Goal: Navigation & Orientation: Understand site structure

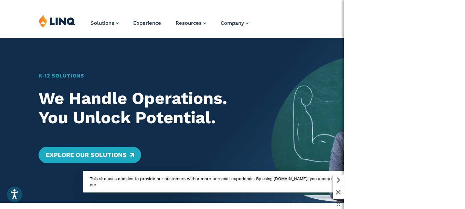
click at [336, 194] on icon at bounding box center [338, 191] width 5 height 5
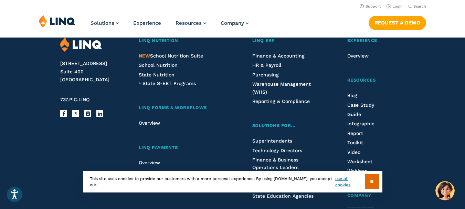
scroll to position [1730, 0]
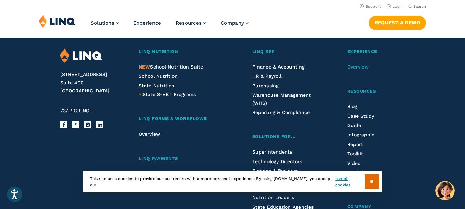
click at [366, 69] on span "Overview" at bounding box center [357, 67] width 21 height 6
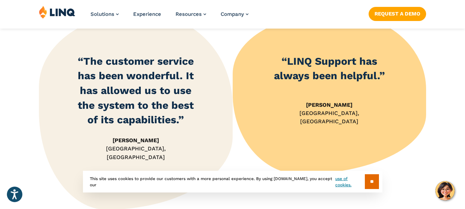
scroll to position [1032, 0]
